Goal: Check status: Check status

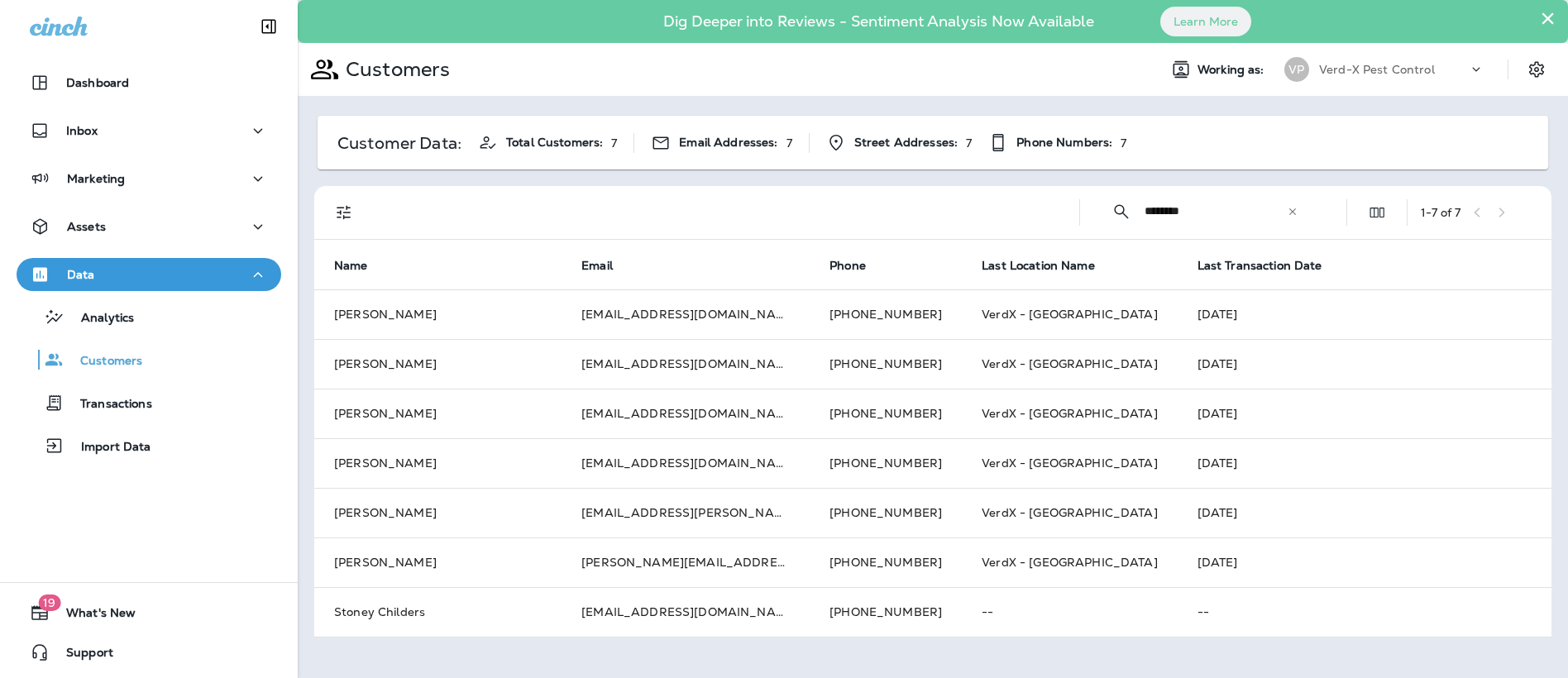
drag, startPoint x: 1228, startPoint y: 214, endPoint x: 1066, endPoint y: 205, distance: 162.2
click at [1066, 205] on div "​ ******** ​ ​ 1 - 7 of 7" at bounding box center [936, 213] width 1217 height 53
type input "**********"
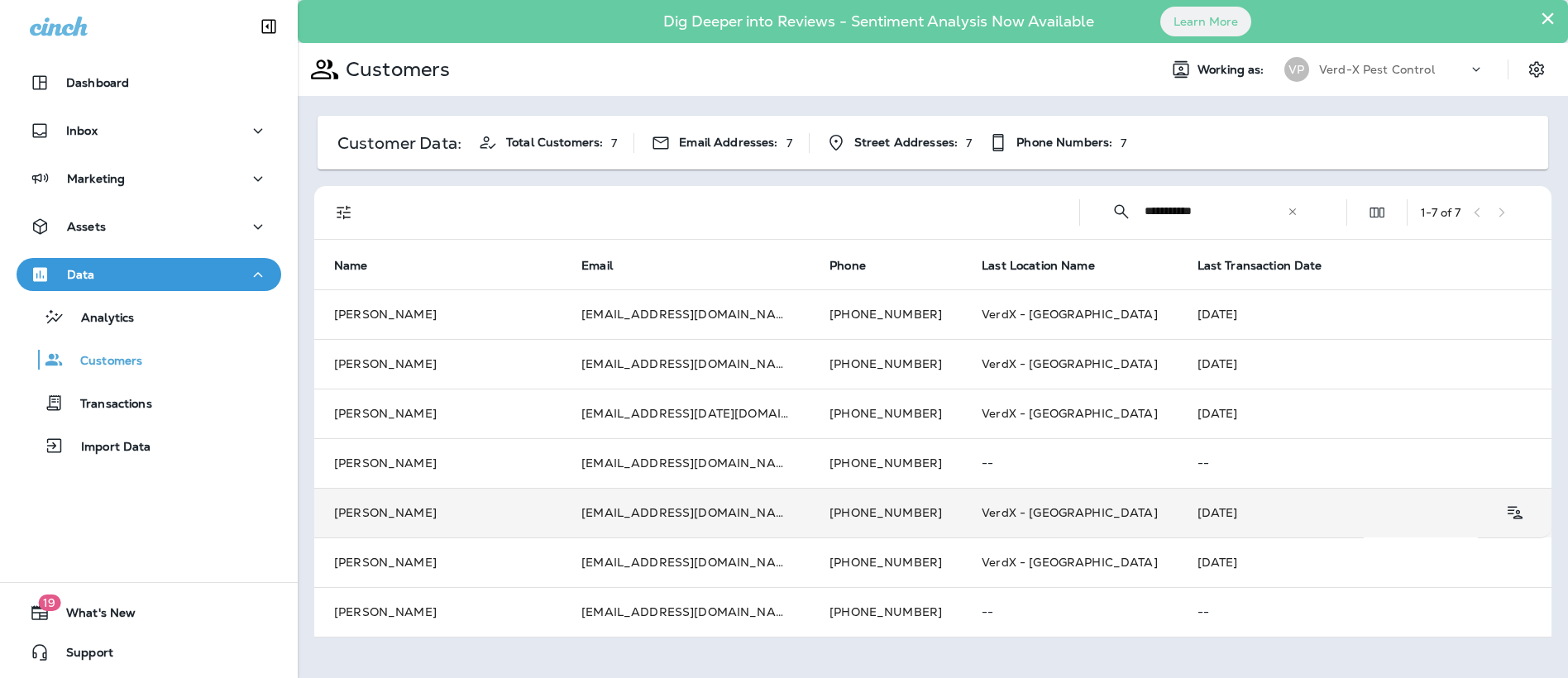
click at [646, 519] on td "[EMAIL_ADDRESS][DOMAIN_NAME]" at bounding box center [685, 512] width 248 height 50
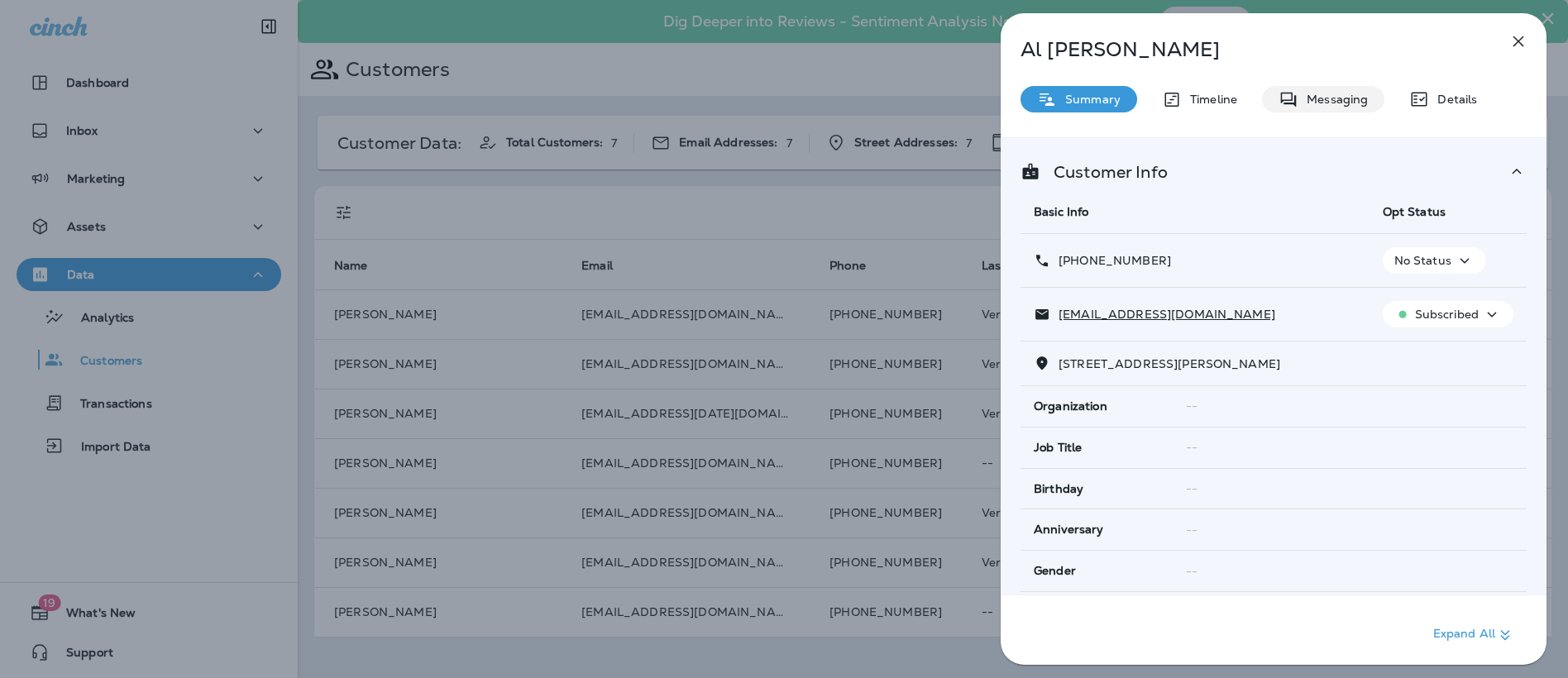
click at [1364, 91] on div "Messaging" at bounding box center [1323, 99] width 123 height 26
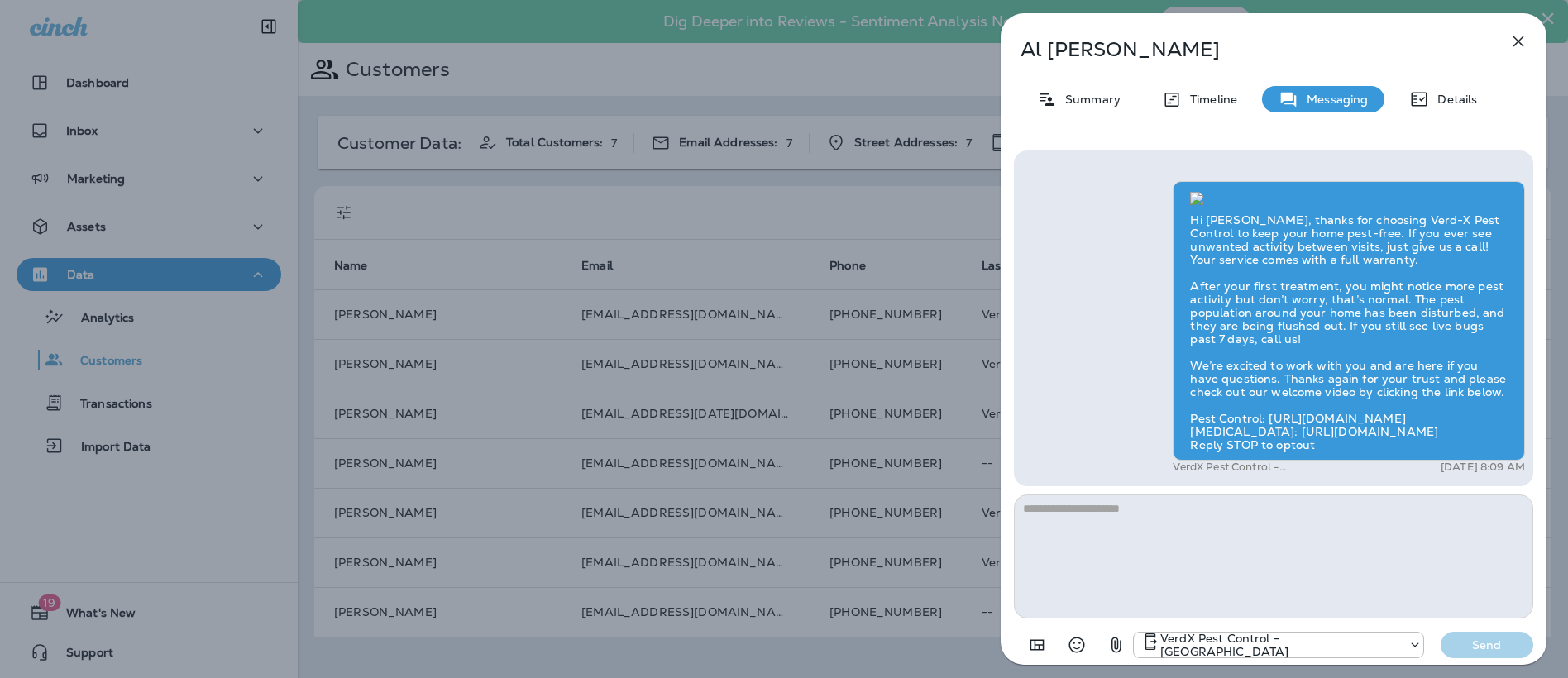
scroll to position [1, 0]
click at [1203, 108] on div "Timeline" at bounding box center [1199, 99] width 109 height 26
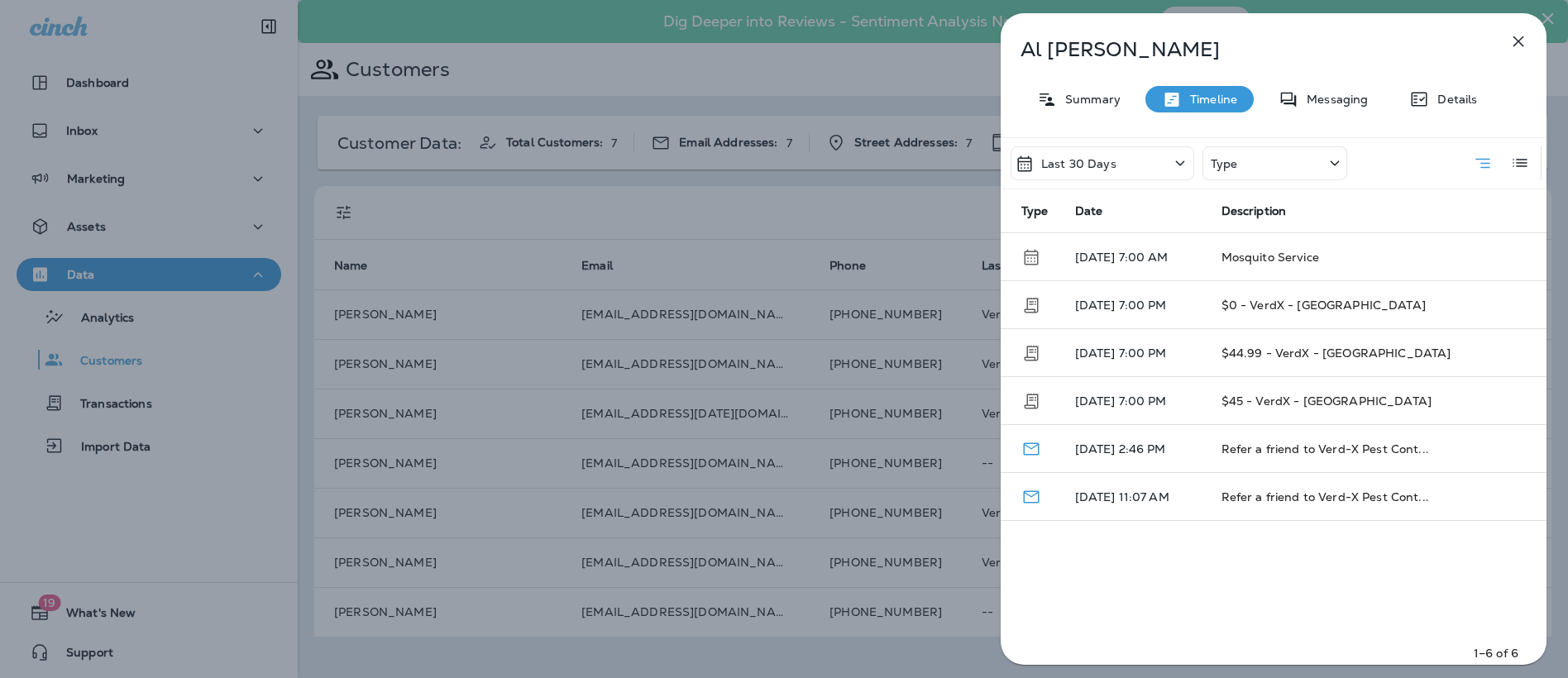
click at [1115, 160] on div "Last 30 Days" at bounding box center [1102, 163] width 183 height 34
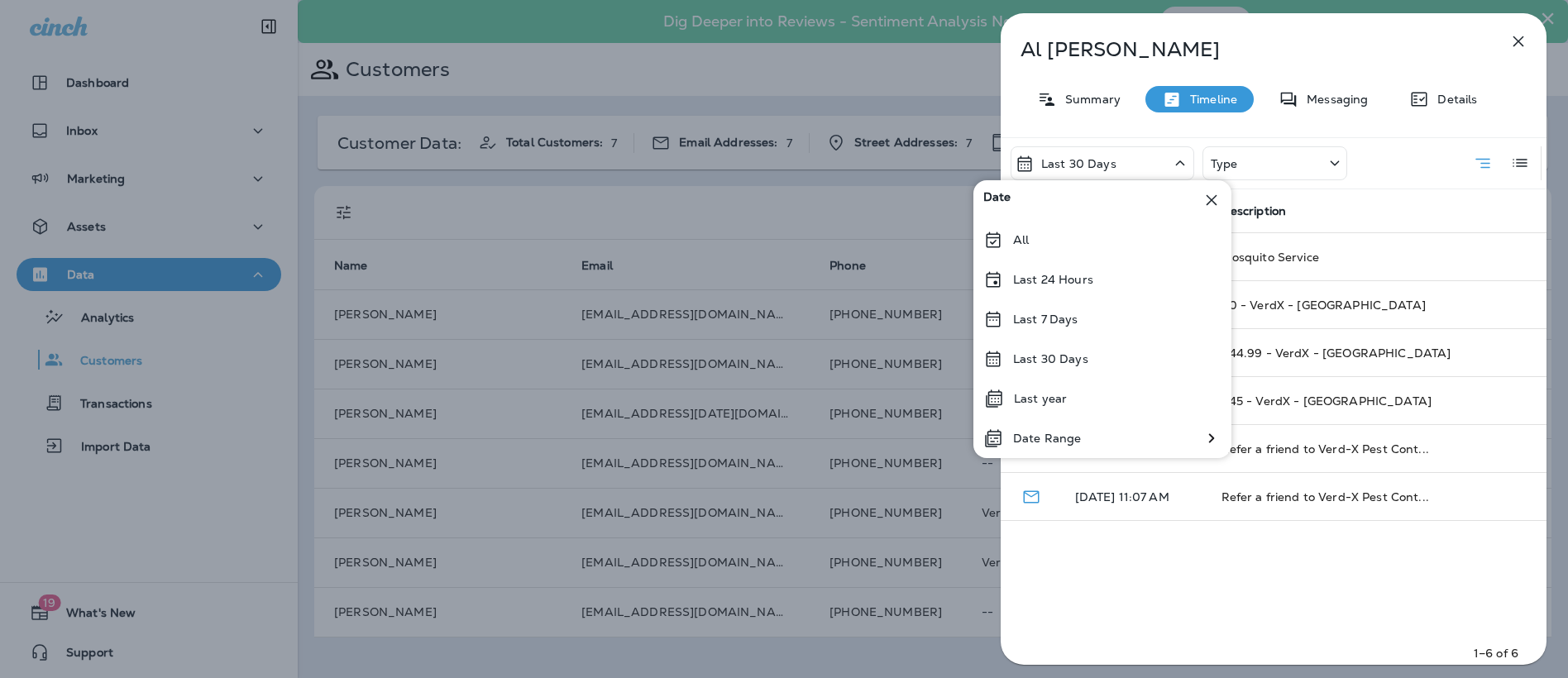
click at [1108, 209] on div "Date" at bounding box center [1103, 200] width 258 height 39
click at [1102, 225] on div "All" at bounding box center [1103, 240] width 258 height 39
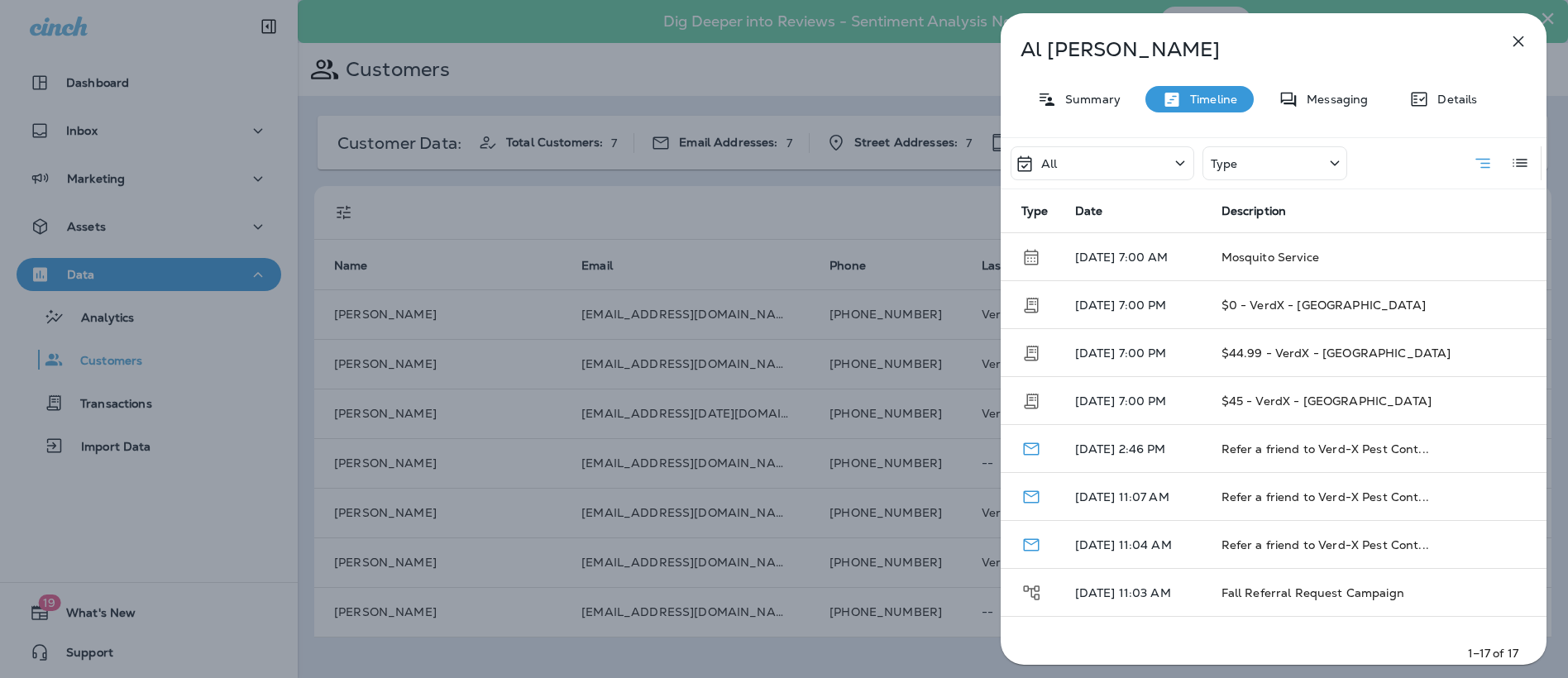
click at [1235, 159] on p "Type" at bounding box center [1224, 164] width 27 height 13
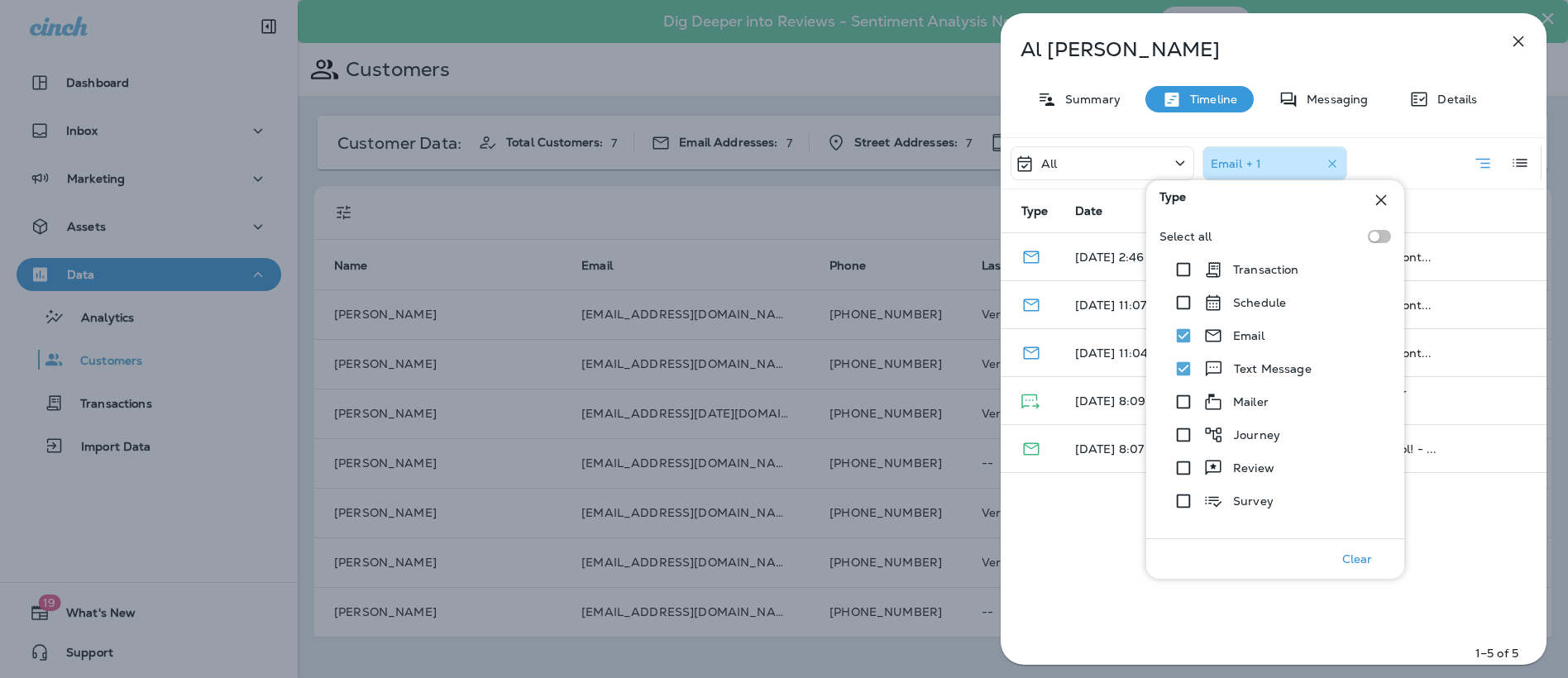
click at [1093, 598] on div "All Email + 1 Type Date Description [DATE] 2:46 PM Refer a friend to Verd-X Pes…" at bounding box center [1273, 406] width 546 height 538
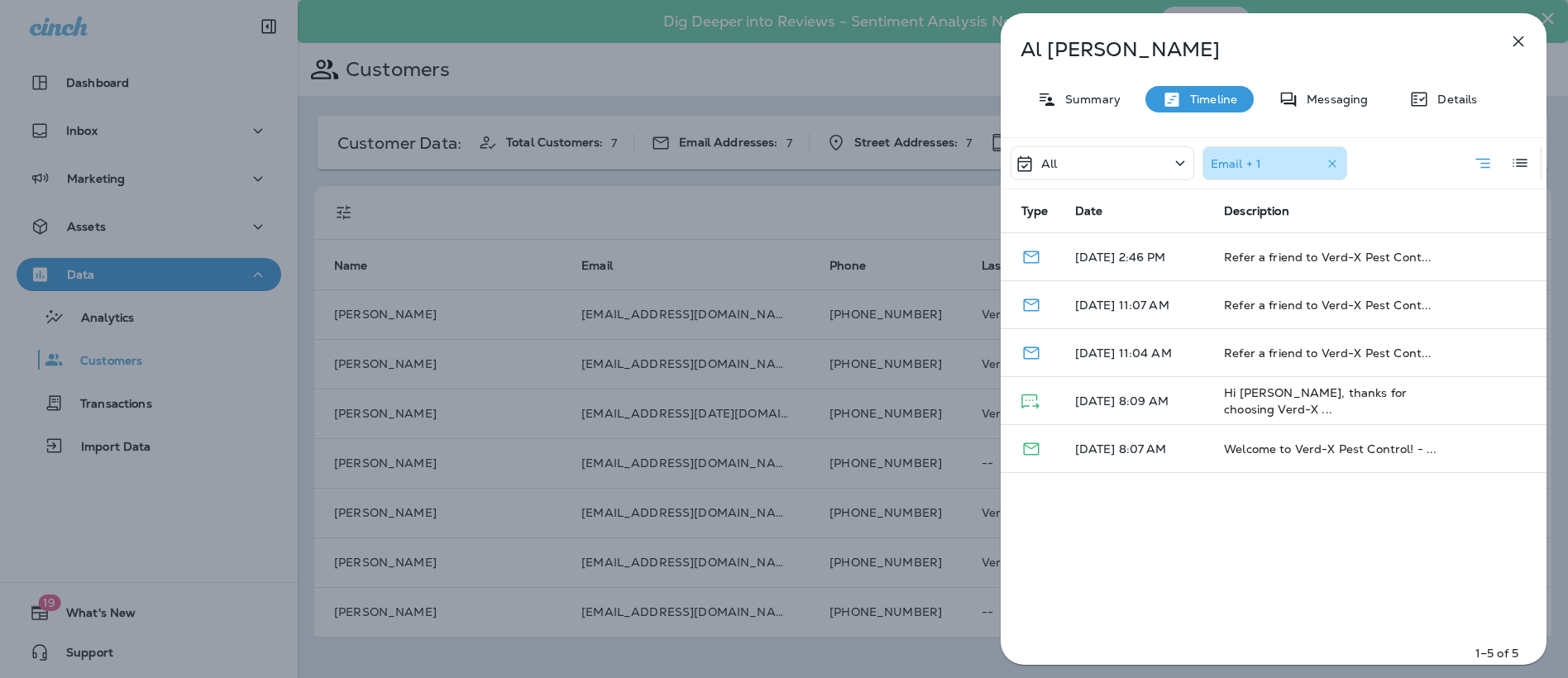
click at [774, 208] on div "[PERSON_NAME] Summary Timeline Messaging Details All Email + 1 Type Date Descri…" at bounding box center [784, 339] width 1568 height 678
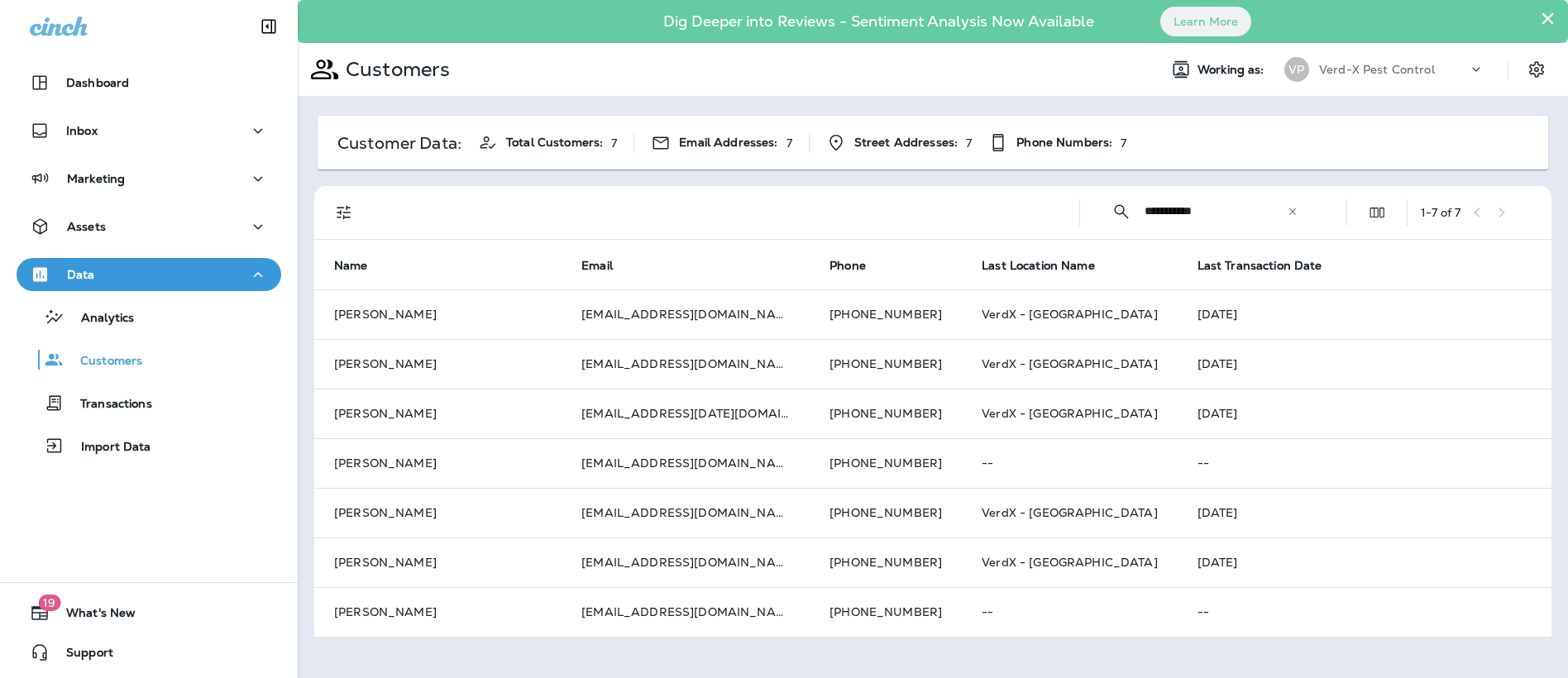
click at [1292, 212] on icon at bounding box center [1292, 211] width 7 height 7
